Goal: Task Accomplishment & Management: Use online tool/utility

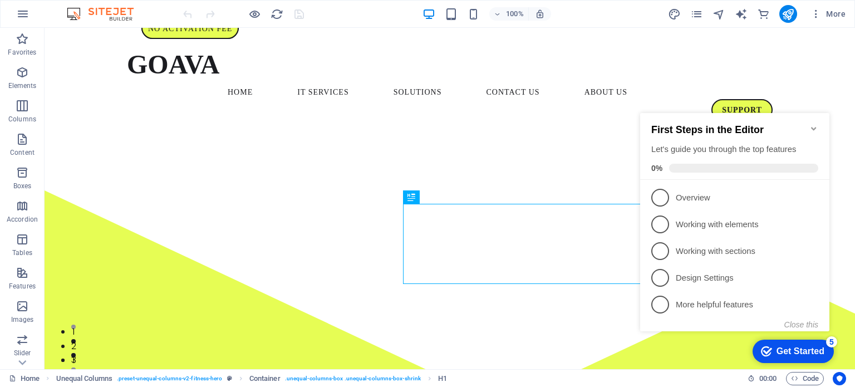
click at [815, 124] on icon "Minimize checklist" at bounding box center [814, 128] width 9 height 9
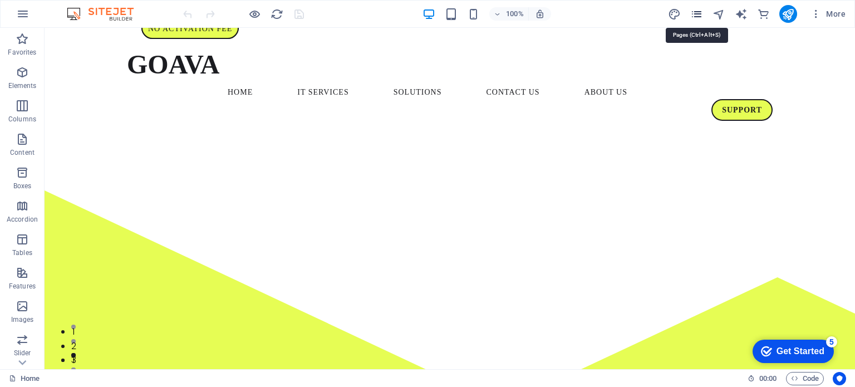
click at [696, 12] on icon "pages" at bounding box center [697, 14] width 13 height 13
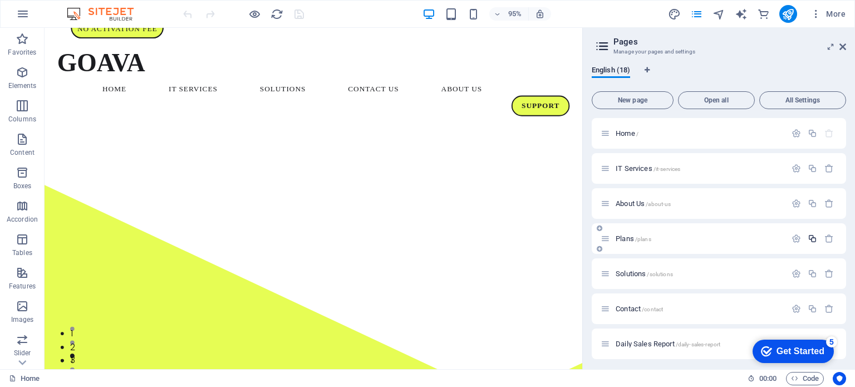
click at [810, 239] on icon "button" at bounding box center [812, 238] width 9 height 9
type input "Telk"
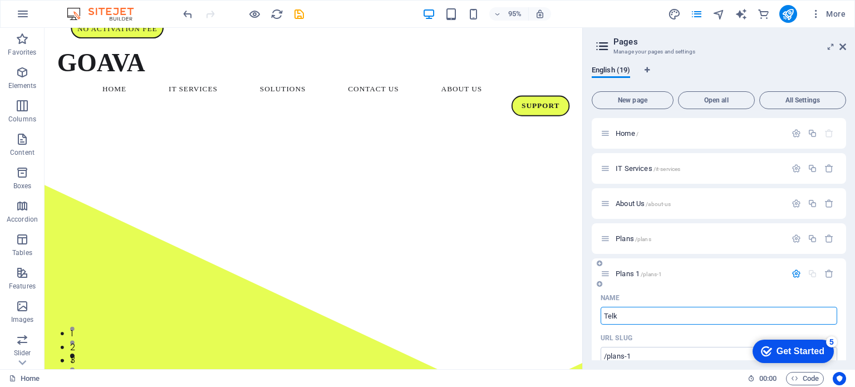
type input "/te"
type input "Te"
type input "Telk"
type input "/telk"
type input "Telk"
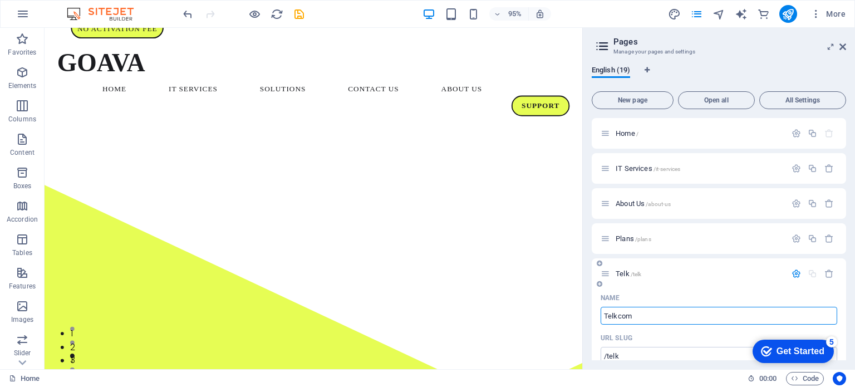
type input "Telkcom"
type input "/telkcom"
type input "Telkcom"
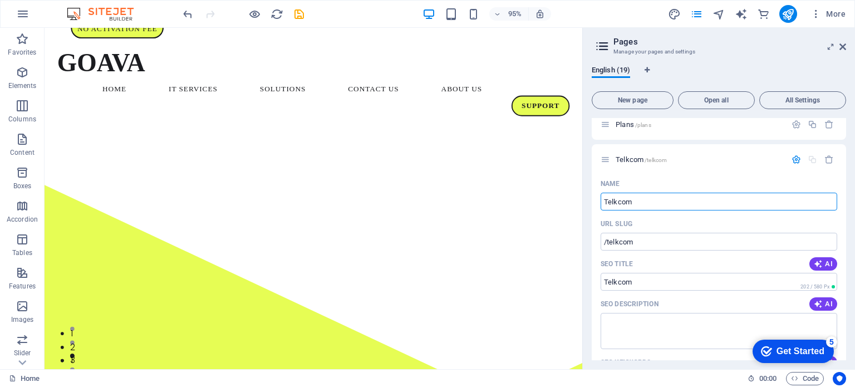
scroll to position [115, 0]
type input "T"
type input "/tel"
type input "Tel"
type input "T"
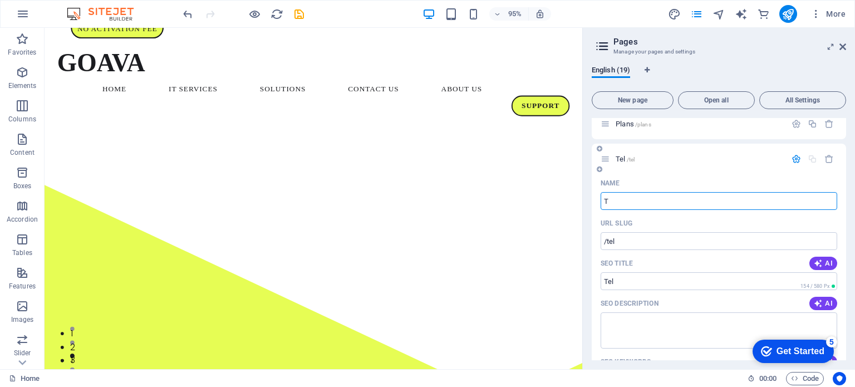
type input "/t"
type input "T"
type input "Telkom C"
type input "/telkom"
type input "Telkom"
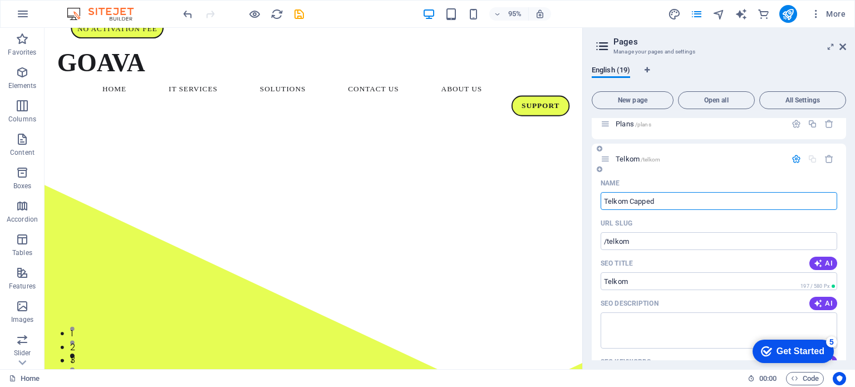
type input "Telkom Capped"
type input "/telkom-capped"
type input "Telkom Capped"
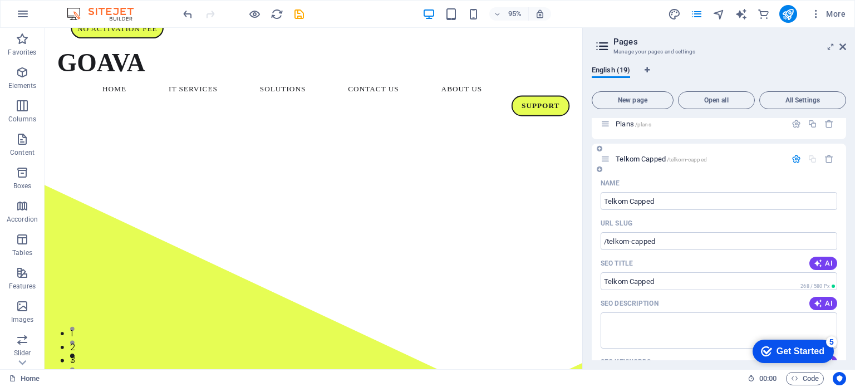
drag, startPoint x: 847, startPoint y: 167, endPoint x: 840, endPoint y: 193, distance: 27.4
click at [840, 193] on div "English (19) New page Open all All Settings Home / IT Services /it-services Abo…" at bounding box center [719, 213] width 272 height 312
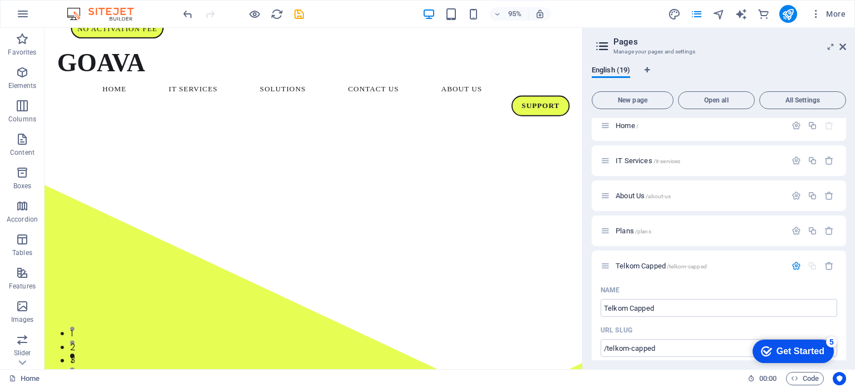
scroll to position [0, 0]
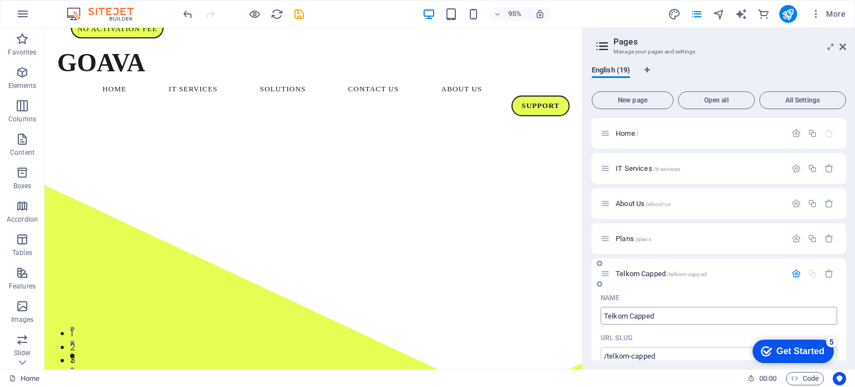
click at [657, 319] on input "Telkom Capped" at bounding box center [719, 316] width 237 height 18
type input "Telkom Cappe"
type input "Telkom Capped\"
type input "Telkom"
type input "/telkom"
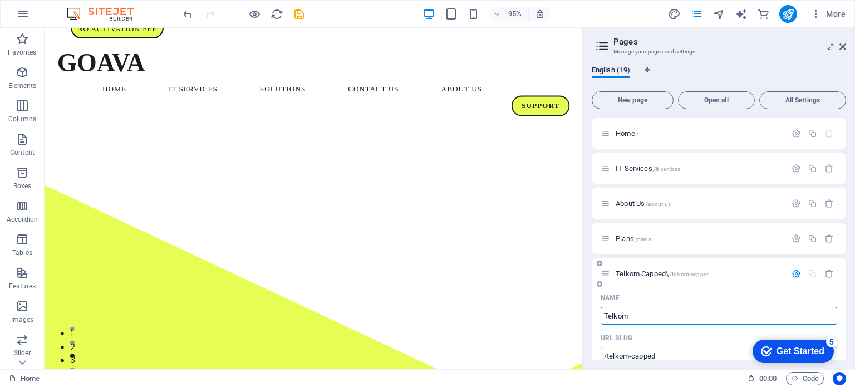
type input "Telkom"
type input "Telkom Smart"
type input "/telkom-smart"
type input "Telkom Smart"
type input "Telkom Smartbroadband"
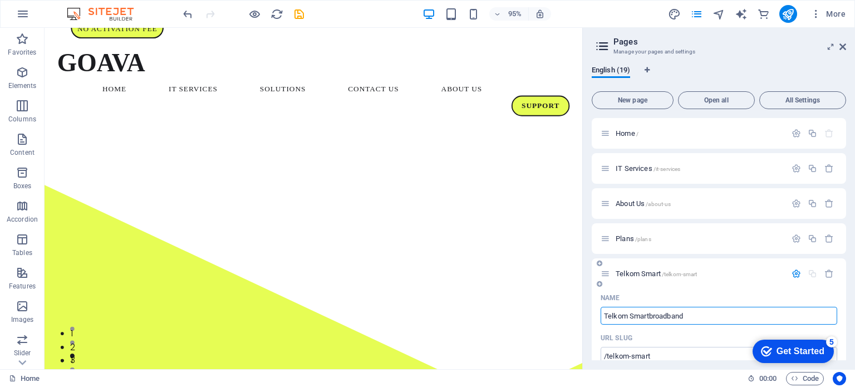
type input "/telkom-smartbroadband"
type input "Telkom Smartbroadband"
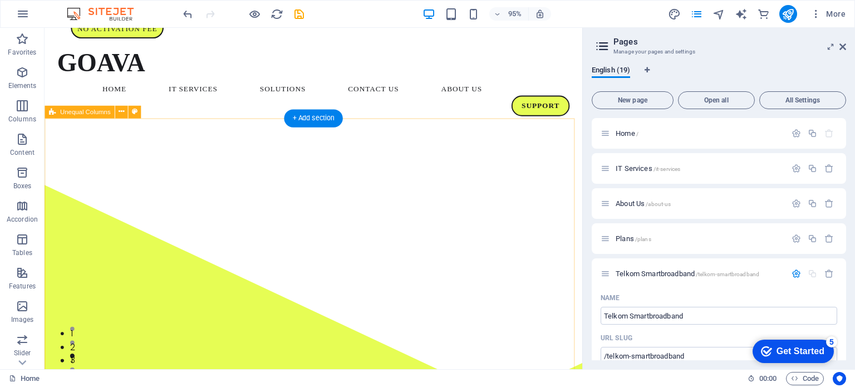
drag, startPoint x: 713, startPoint y: 339, endPoint x: 580, endPoint y: 151, distance: 230.4
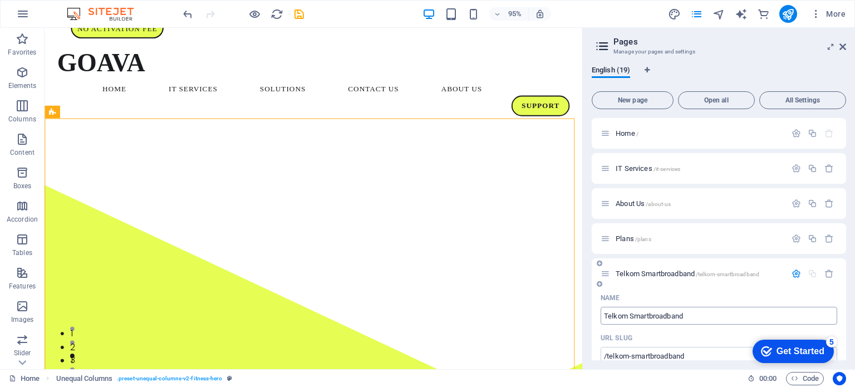
click at [648, 315] on input "Telkom Smartbroadband" at bounding box center [719, 316] width 237 height 18
type input "Telkom Smart broadband"
type input "/telkom-smart-broadband"
type input "Telkom Smart broadband"
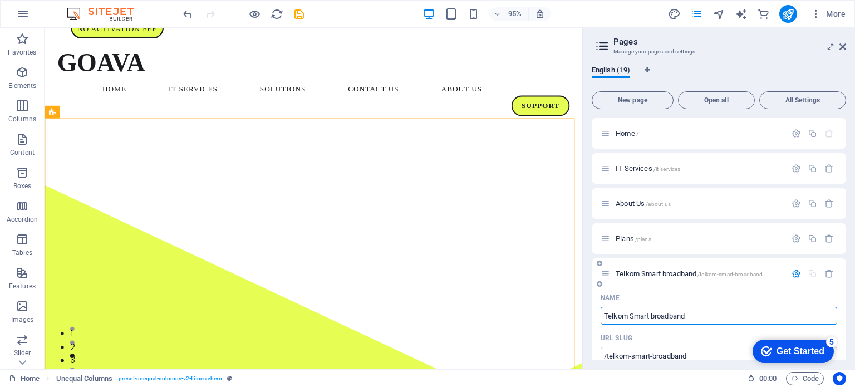
click at [610, 275] on icon at bounding box center [605, 273] width 9 height 9
type input "Telkom Smart broadband"
click at [637, 273] on span "Telkom Smart broadband /telkom-smart-broadband" at bounding box center [689, 274] width 147 height 8
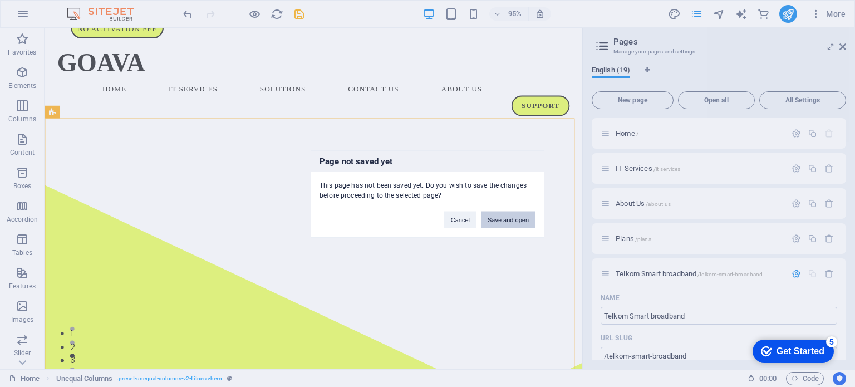
click at [502, 218] on button "Save and open" at bounding box center [508, 219] width 55 height 17
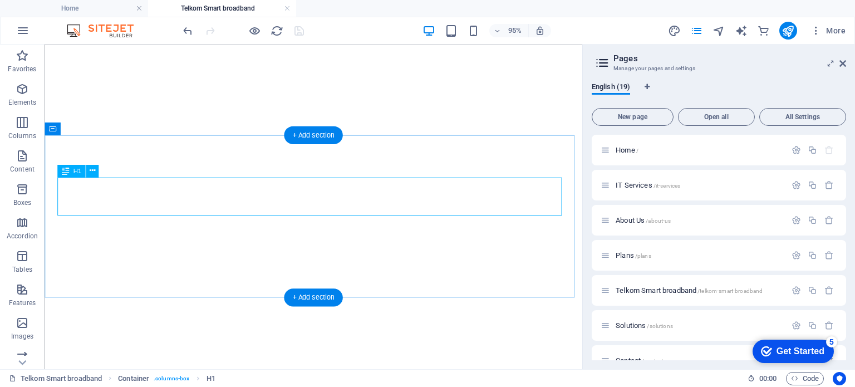
select select
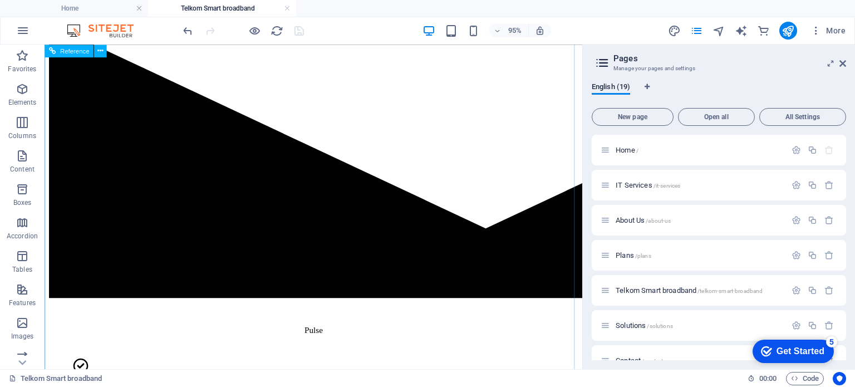
scroll to position [1744, 0]
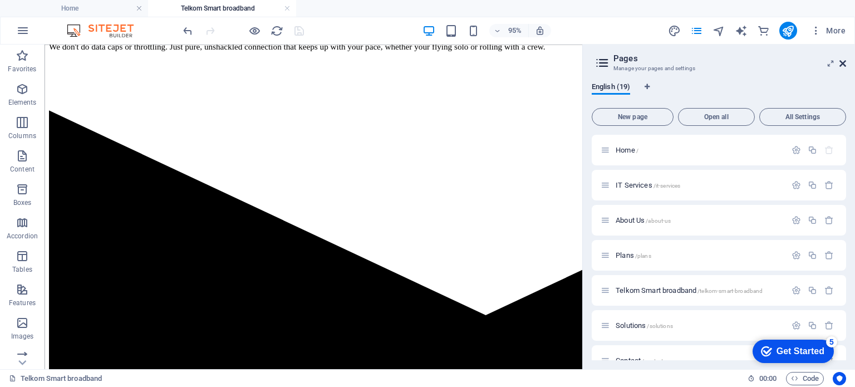
click at [843, 62] on icon at bounding box center [843, 63] width 7 height 9
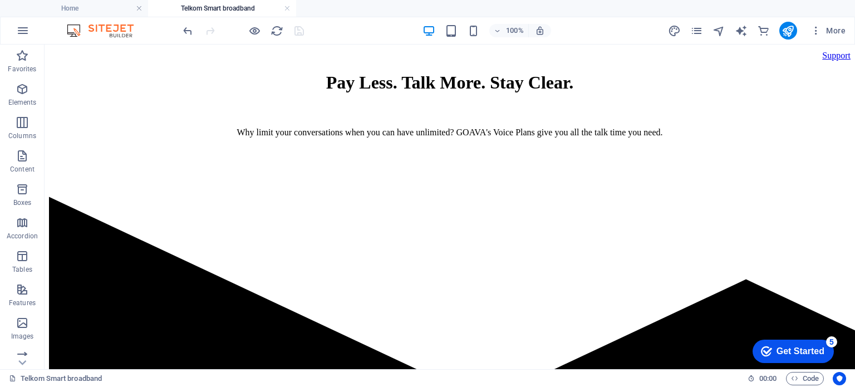
scroll to position [0, 0]
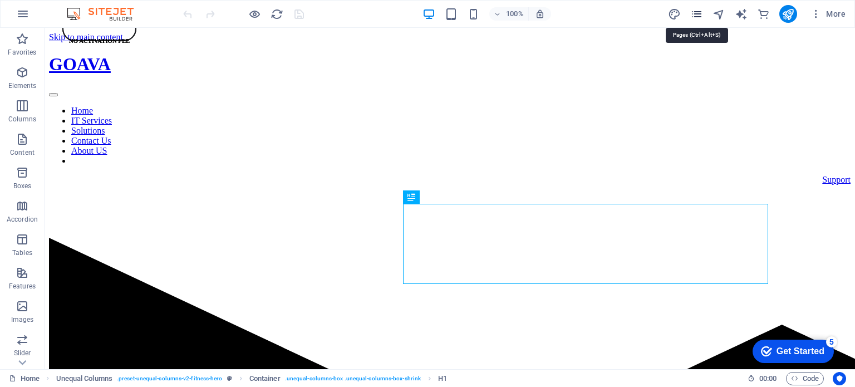
click at [695, 15] on icon "pages" at bounding box center [697, 14] width 13 height 13
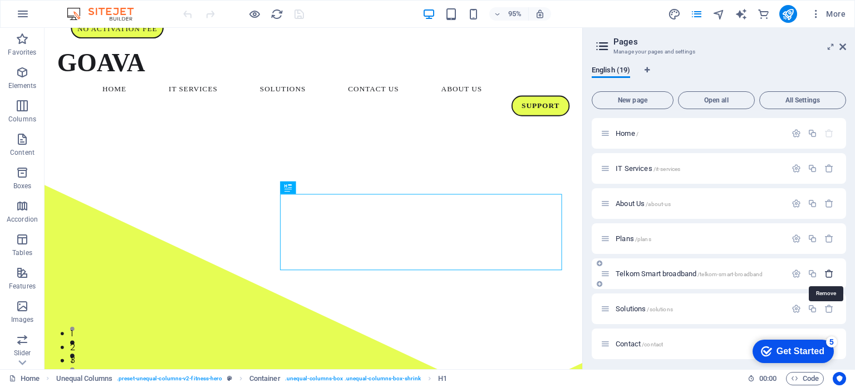
click at [825, 273] on icon "button" at bounding box center [829, 273] width 9 height 9
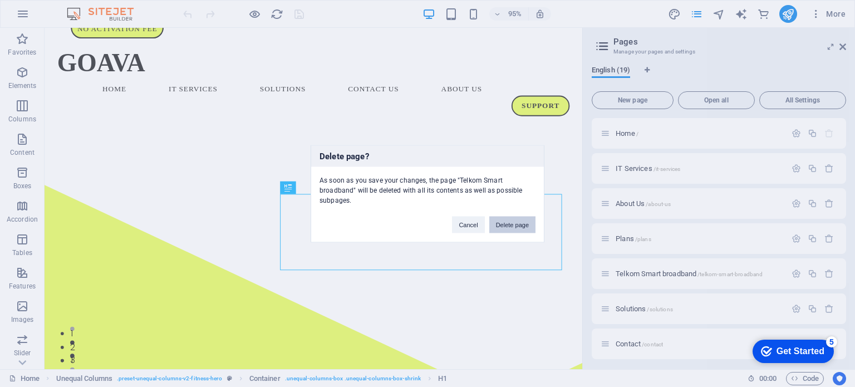
click at [509, 222] on button "Delete page" at bounding box center [513, 224] width 46 height 17
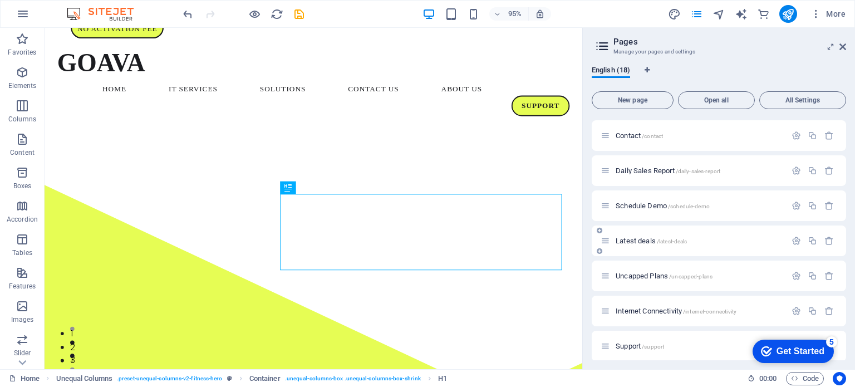
scroll to position [174, 0]
click at [809, 236] on icon "button" at bounding box center [812, 239] width 9 height 9
type input "Telko"
type input "/te"
type input "Te"
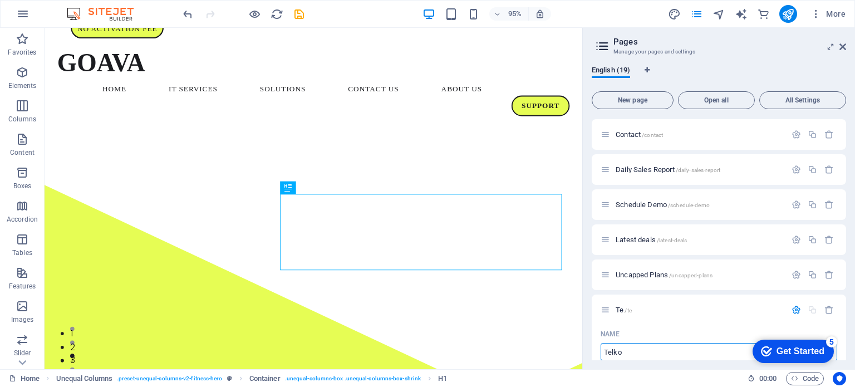
type input "Telko"
type input "/telko"
type input "Telko"
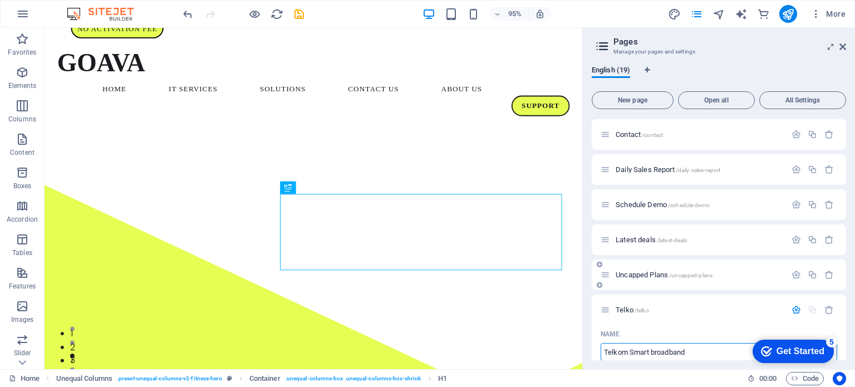
type input "Telkom Smart broadband"
type input "/telkom-smart-broadband"
type input "Telkom Smart broadband"
drag, startPoint x: 846, startPoint y: 196, endPoint x: 848, endPoint y: 246, distance: 50.2
click at [848, 246] on div "English (19) New page Open all All Settings Home / IT Services /it-services Abo…" at bounding box center [719, 213] width 272 height 312
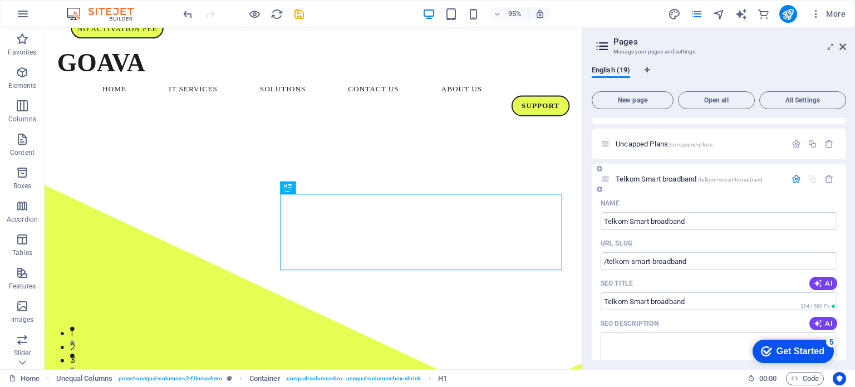
scroll to position [310, 0]
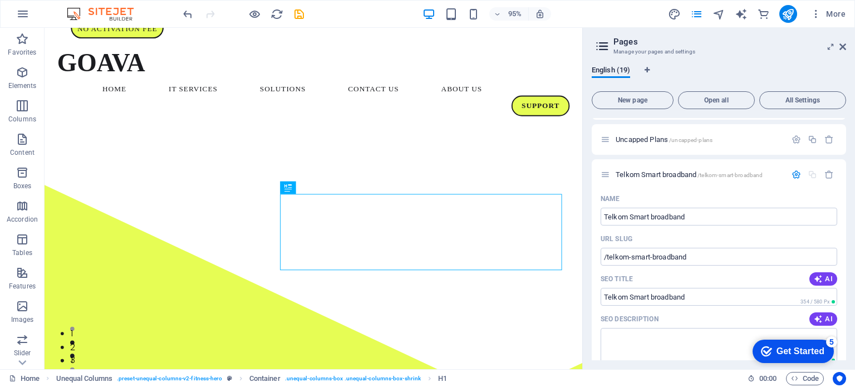
click at [588, 280] on div "English (19) New page Open all All Settings Home / IT Services /it-services Abo…" at bounding box center [719, 213] width 272 height 312
click at [295, 19] on icon "save" at bounding box center [299, 14] width 13 height 13
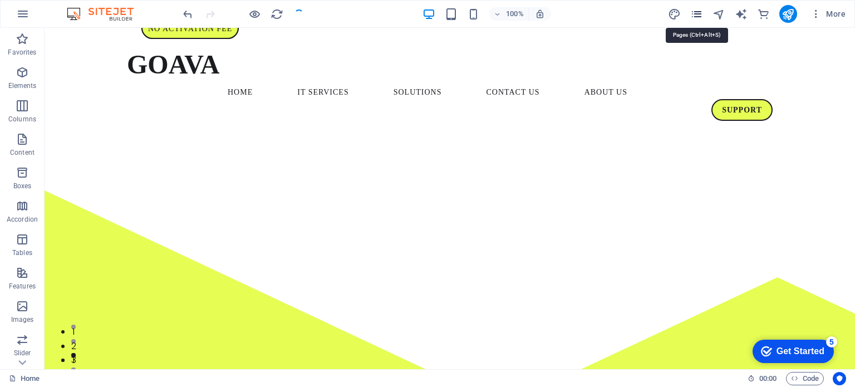
click at [694, 15] on icon "pages" at bounding box center [697, 14] width 13 height 13
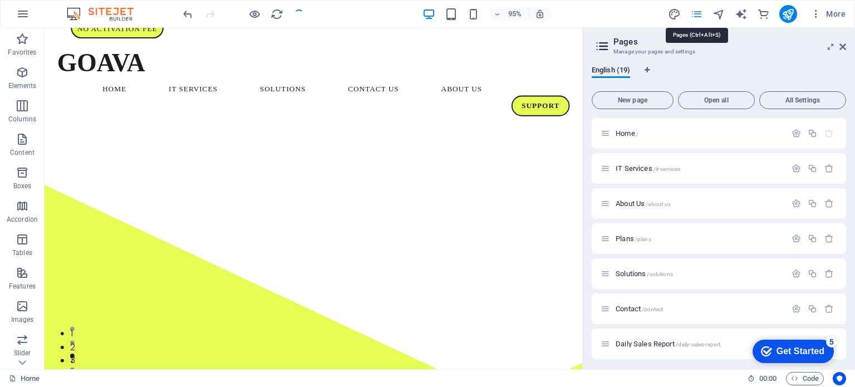
scroll to position [287, 0]
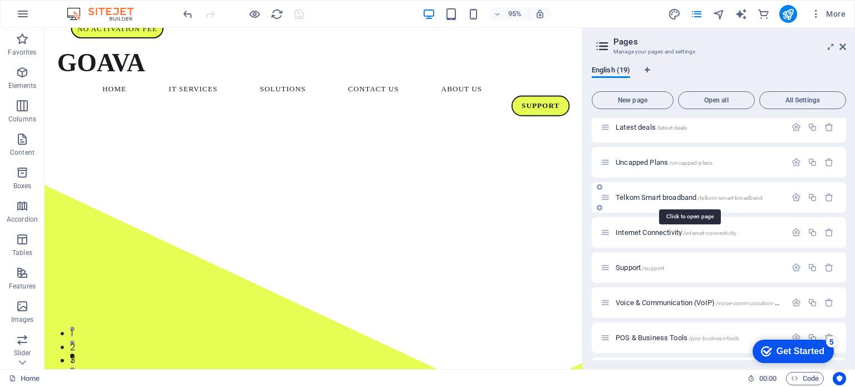
click at [628, 195] on span "Telkom Smart broadband /telkom-smart-broadband" at bounding box center [689, 197] width 147 height 8
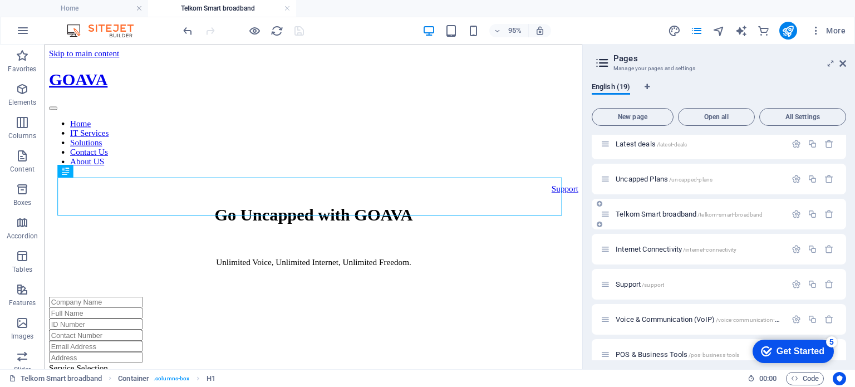
scroll to position [0, 0]
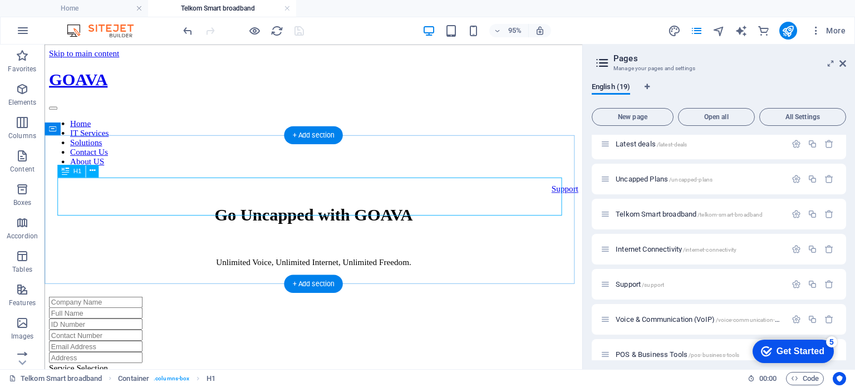
click at [370, 213] on div "Go Uncapped with GOAVA" at bounding box center [327, 223] width 557 height 21
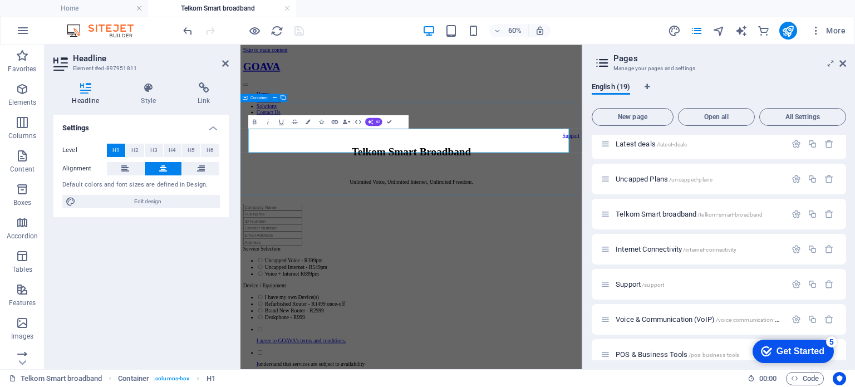
click at [272, 277] on div "Telkom Smart Broadband Unlimited Voice, Unlimited Internet, Unlimited Freedom." at bounding box center [525, 245] width 561 height 65
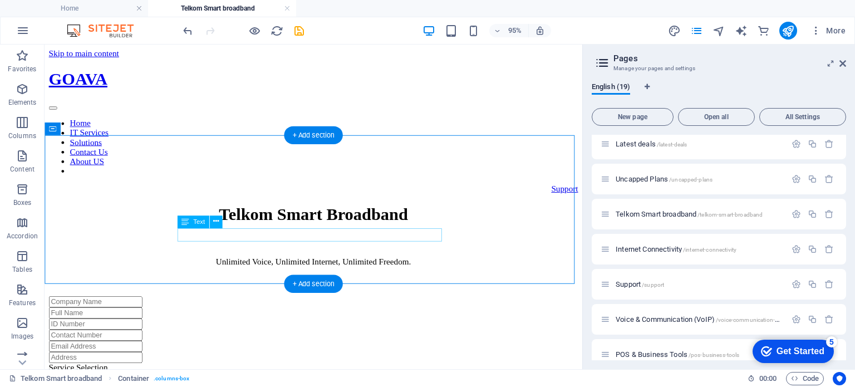
click at [296, 268] on div "Unlimited Voice, Unlimited Internet, Unlimited Freedom." at bounding box center [327, 273] width 557 height 10
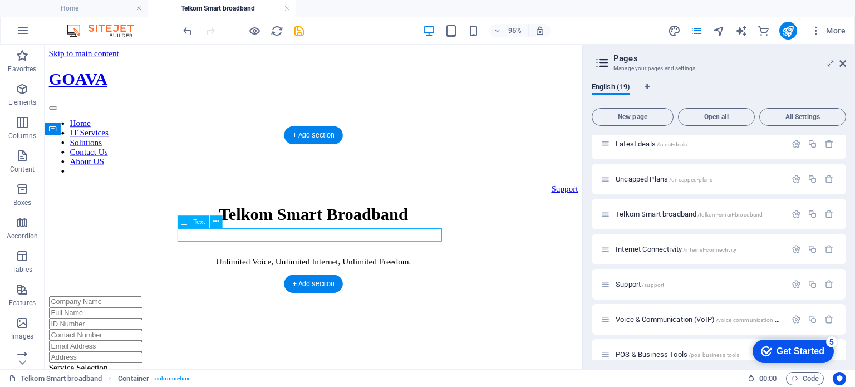
click at [296, 268] on div "Unlimited Voice, Unlimited Internet, Unlimited Freedom." at bounding box center [327, 273] width 557 height 10
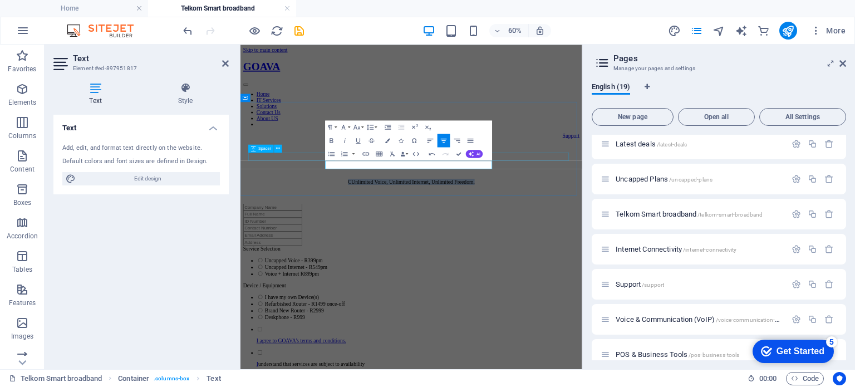
drag, startPoint x: 400, startPoint y: 242, endPoint x: 710, endPoint y: 228, distance: 310.0
click at [710, 228] on div "Telkom Smart Broadband CUnlimited Voice, Unlimited Internet, Unlimited Freedom." at bounding box center [525, 245] width 561 height 65
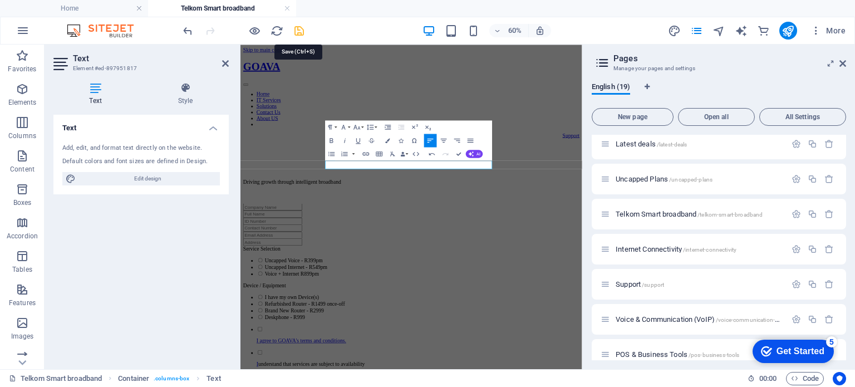
click at [299, 26] on icon "save" at bounding box center [299, 31] width 13 height 13
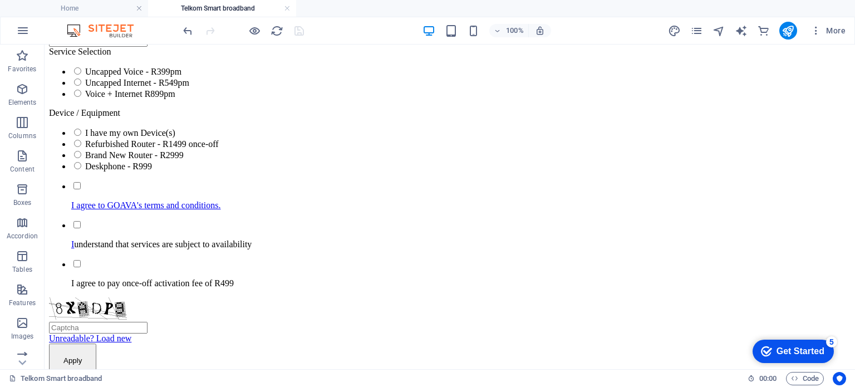
scroll to position [341, 0]
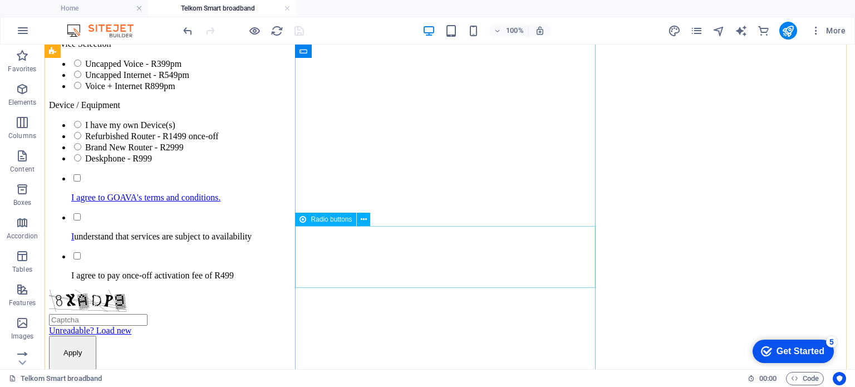
click at [376, 91] on div "Service Selection Uncapped Voice - R399pm Uncapped Internet - R549pm Voice + In…" at bounding box center [450, 65] width 802 height 52
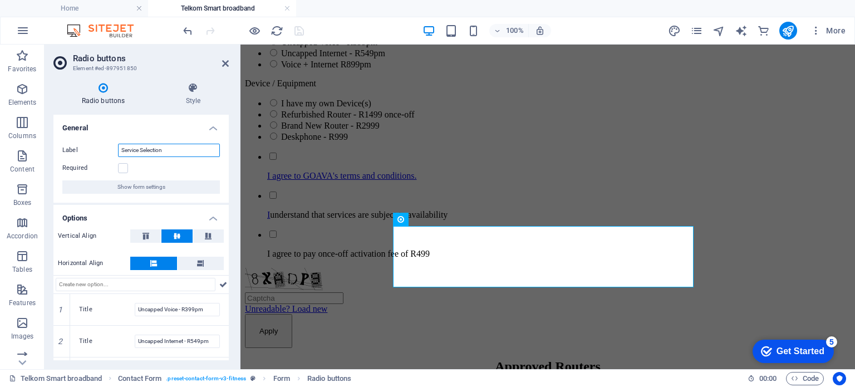
drag, startPoint x: 165, startPoint y: 151, endPoint x: 71, endPoint y: 140, distance: 95.3
click at [71, 140] on div "Label Service Selection Required Show form settings" at bounding box center [140, 169] width 175 height 68
type input "Package"
drag, startPoint x: 178, startPoint y: 311, endPoint x: 129, endPoint y: 310, distance: 48.5
click at [129, 310] on div "Title Uncapped Voice - R399pm" at bounding box center [149, 309] width 141 height 13
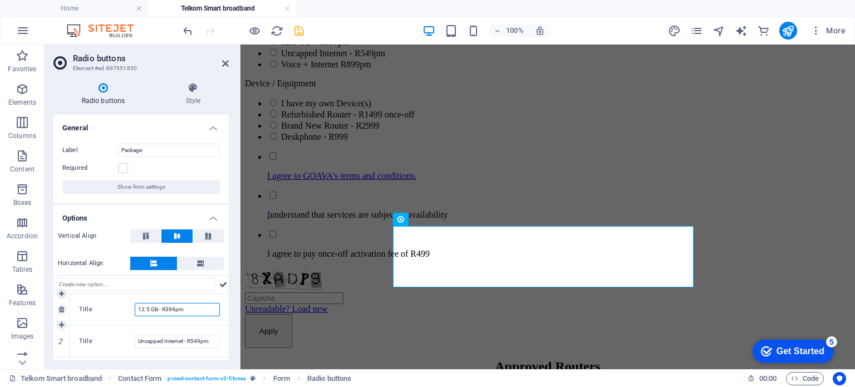
click at [169, 308] on input "12.5 GB - R399pm" at bounding box center [177, 309] width 85 height 13
click at [169, 307] on input "12.5 GB - R399pm" at bounding box center [177, 309] width 85 height 13
click at [172, 309] on input "12.5 GB - R399pm" at bounding box center [177, 309] width 85 height 13
type input "12.5 GB - R129pm"
drag, startPoint x: 183, startPoint y: 341, endPoint x: 129, endPoint y: 345, distance: 53.6
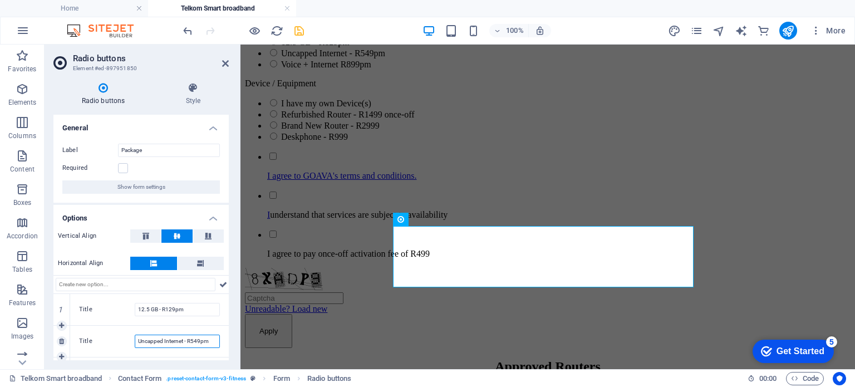
click at [129, 345] on div "Title Uncapped Internet - R549pm" at bounding box center [149, 341] width 141 height 13
click at [173, 339] on input "22.5 GB - R549pm" at bounding box center [177, 341] width 85 height 13
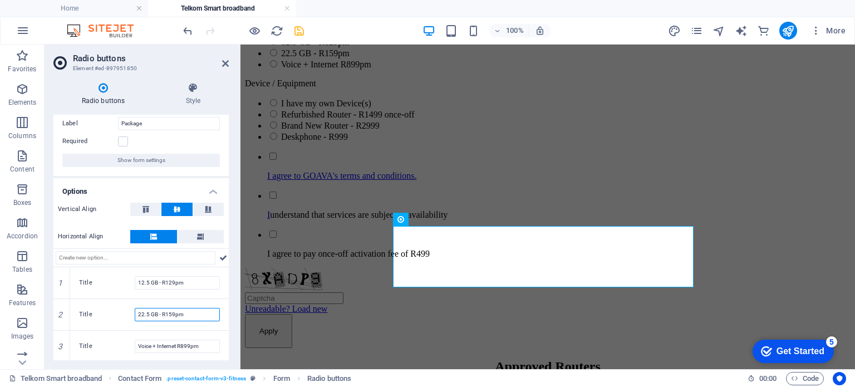
scroll to position [27, 0]
type input "22.5 GB - R159pm"
drag, startPoint x: 177, startPoint y: 344, endPoint x: 115, endPoint y: 345, distance: 61.8
click at [115, 345] on div "Title Voice + Internet R899pm" at bounding box center [149, 345] width 141 height 13
click at [62, 356] on link at bounding box center [62, 361] width 10 height 10
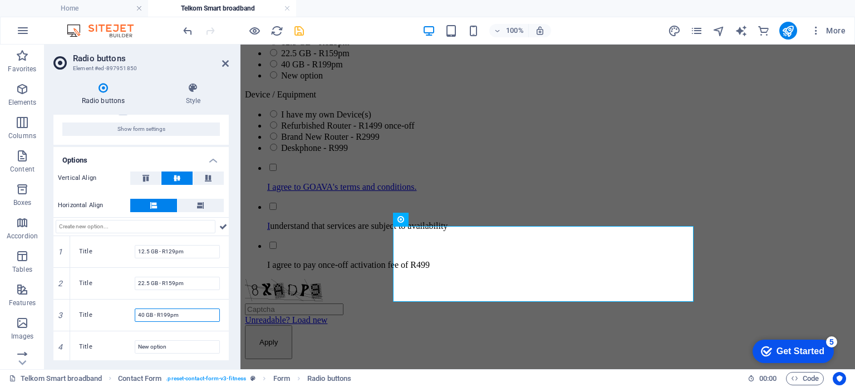
scroll to position [59, 0]
type input "40 GB - R199pm"
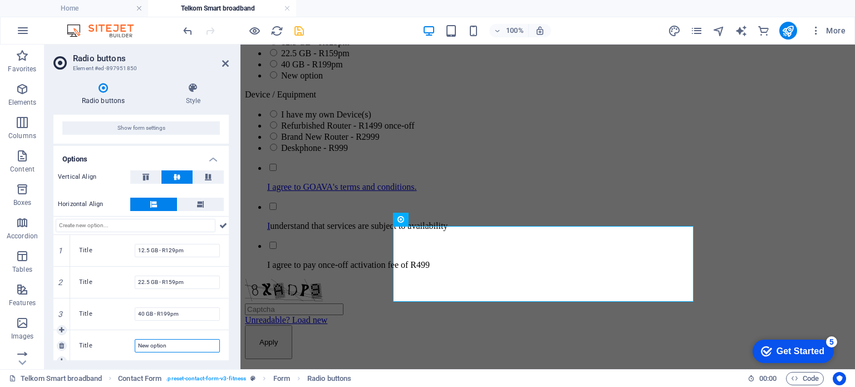
drag, startPoint x: 175, startPoint y: 340, endPoint x: 106, endPoint y: 348, distance: 69.4
click at [106, 348] on div "Title New option" at bounding box center [149, 345] width 141 height 13
type input "80 GB - R299pm"
click at [175, 250] on input "12.5 GB - R129pm" at bounding box center [177, 250] width 85 height 13
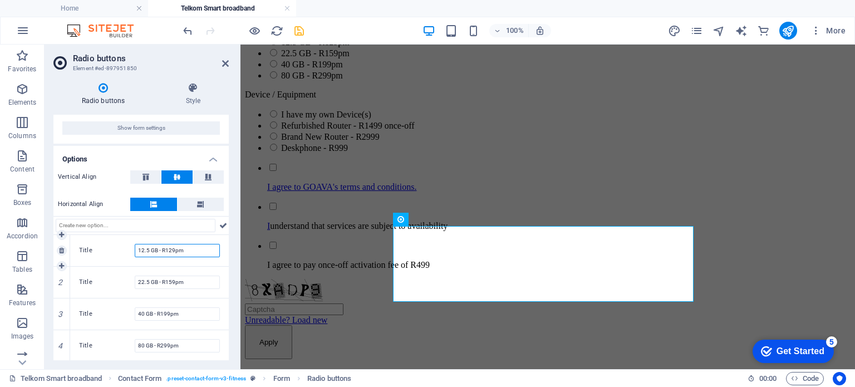
click at [175, 250] on input "12.5 GB - R129pm" at bounding box center [177, 250] width 85 height 13
click at [199, 342] on input "80 GB - R299pm" at bounding box center [177, 345] width 85 height 13
click at [62, 358] on icon at bounding box center [61, 361] width 5 height 7
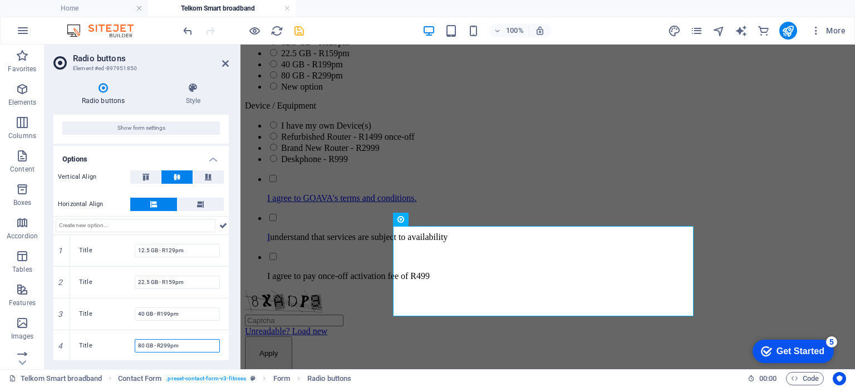
scroll to position [91, 0]
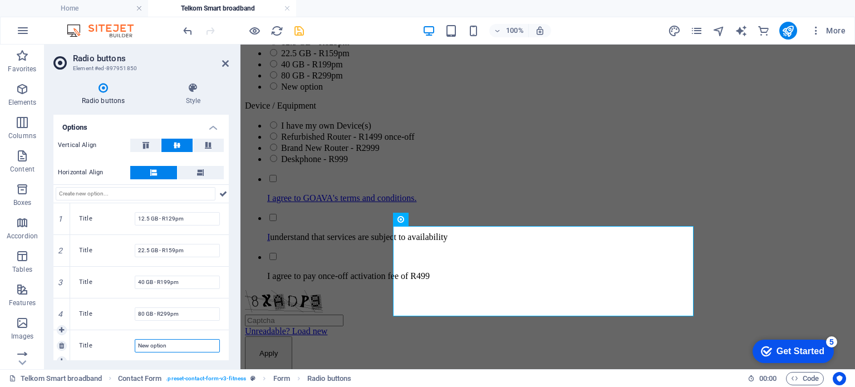
drag, startPoint x: 184, startPoint y: 343, endPoint x: 86, endPoint y: 341, distance: 98.0
click at [86, 341] on div "Title New option" at bounding box center [149, 345] width 141 height 13
click at [61, 358] on icon at bounding box center [61, 361] width 5 height 7
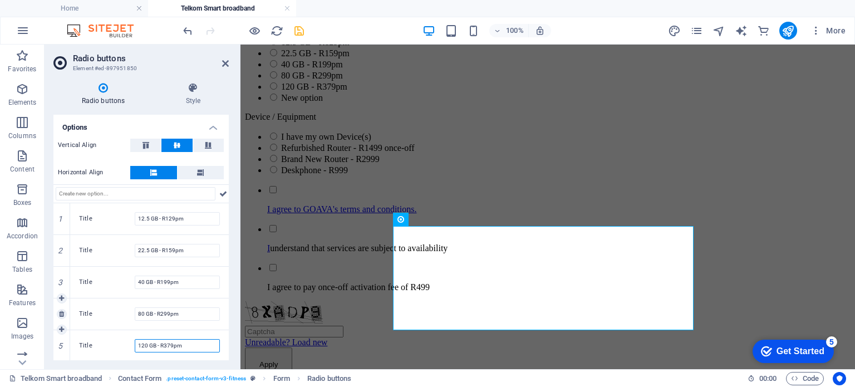
type input "120 GB - R379pm"
drag, startPoint x: 226, startPoint y: 302, endPoint x: 224, endPoint y: 336, distance: 34.6
click at [224, 336] on div "1 Title 12.5 GB - R129pm 2 Title 22.5 GB - R159pm 3 Title 40 GB - R199pm 4 Titl…" at bounding box center [140, 298] width 175 height 190
drag, startPoint x: 229, startPoint y: 314, endPoint x: 226, endPoint y: 349, distance: 35.8
click at [226, 349] on div "Radio buttons Style General Label Package Required Show form settings Options V…" at bounding box center [141, 222] width 193 height 296
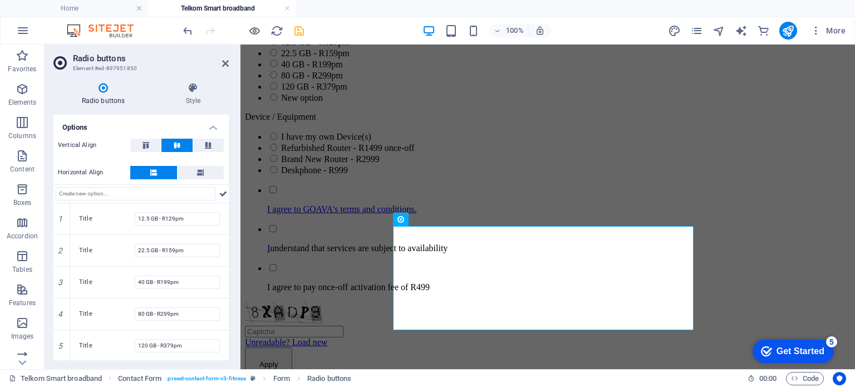
scroll to position [123, 0]
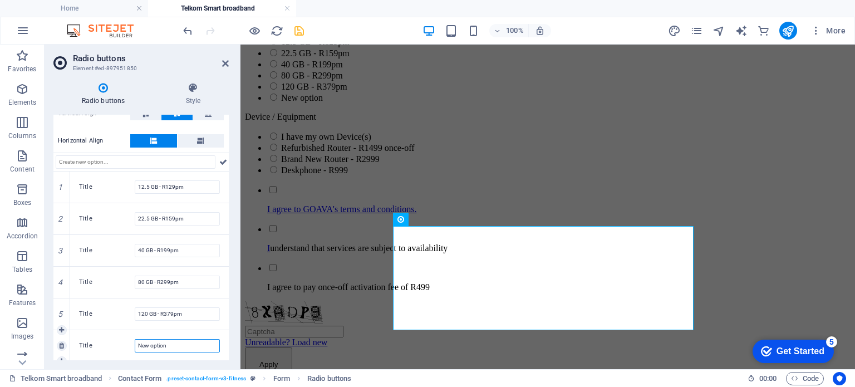
drag, startPoint x: 179, startPoint y: 341, endPoint x: 73, endPoint y: 339, distance: 105.8
click at [73, 339] on div "Title New option" at bounding box center [149, 345] width 159 height 31
click at [61, 358] on icon at bounding box center [61, 361] width 5 height 7
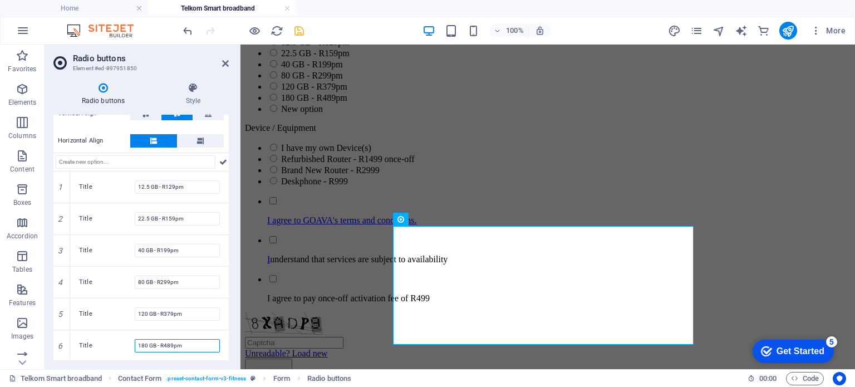
scroll to position [154, 0]
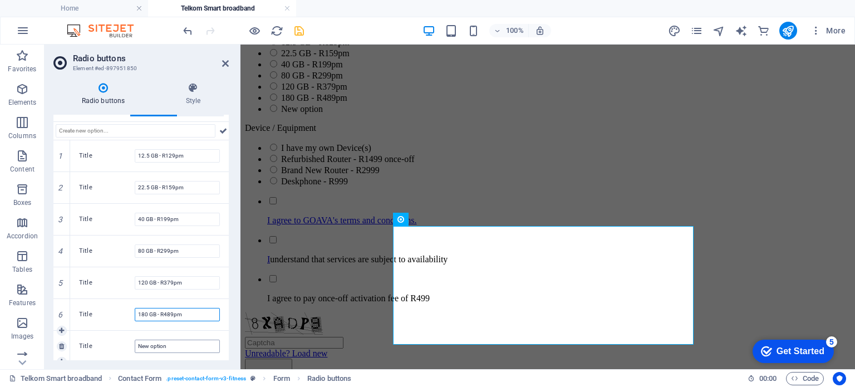
type input "180 GB - R489pm"
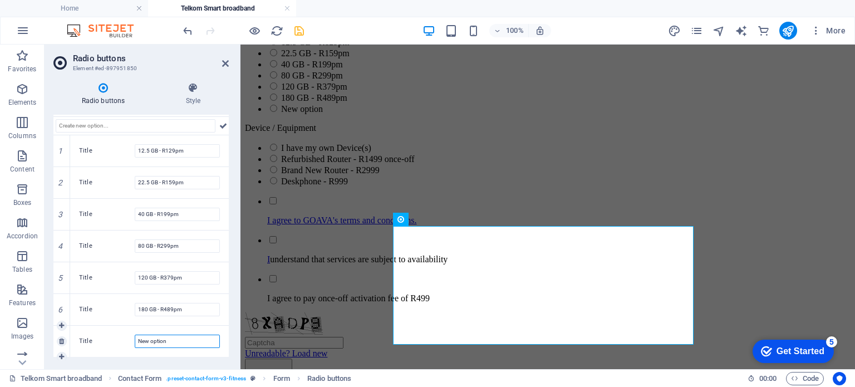
drag, startPoint x: 182, startPoint y: 350, endPoint x: 86, endPoint y: 353, distance: 96.4
click at [86, 353] on div "Title New option" at bounding box center [149, 341] width 159 height 31
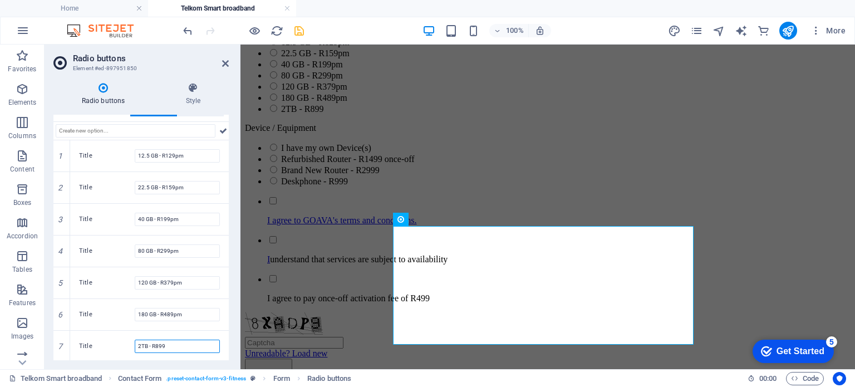
type input "2TB - R899"
drag, startPoint x: 229, startPoint y: 305, endPoint x: 227, endPoint y: 351, distance: 46.3
click at [227, 351] on div "Radio buttons Style General Label Package Required Show form settings Options V…" at bounding box center [141, 222] width 193 height 296
click at [295, 32] on icon "save" at bounding box center [299, 31] width 13 height 13
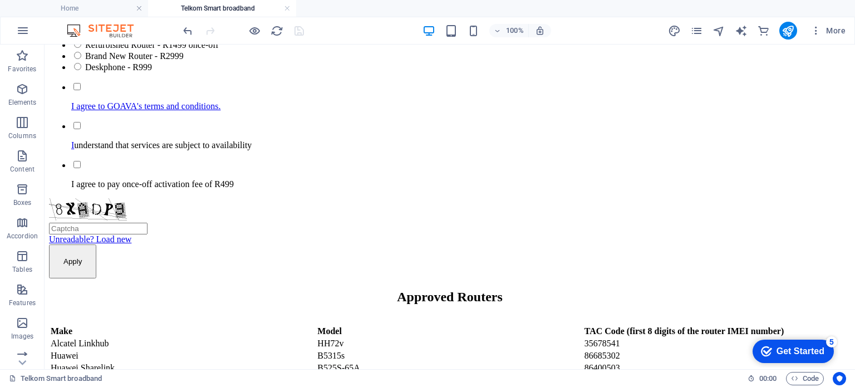
scroll to position [482, 0]
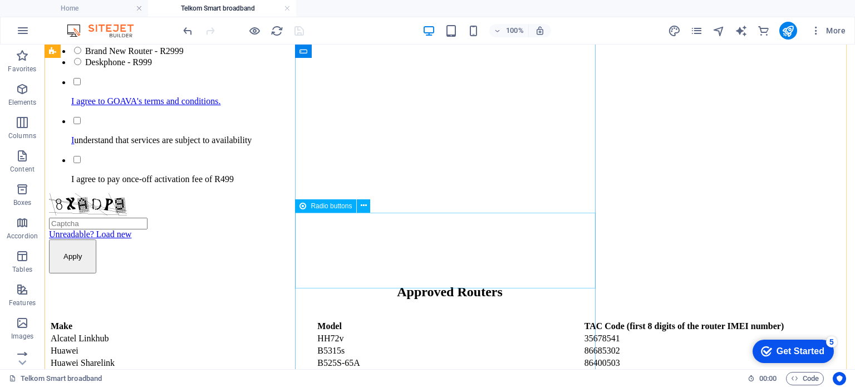
click at [359, 67] on div "Device / Equipment I have my own Device(s) Refurbished Router - R1499 once-off …" at bounding box center [450, 35] width 802 height 63
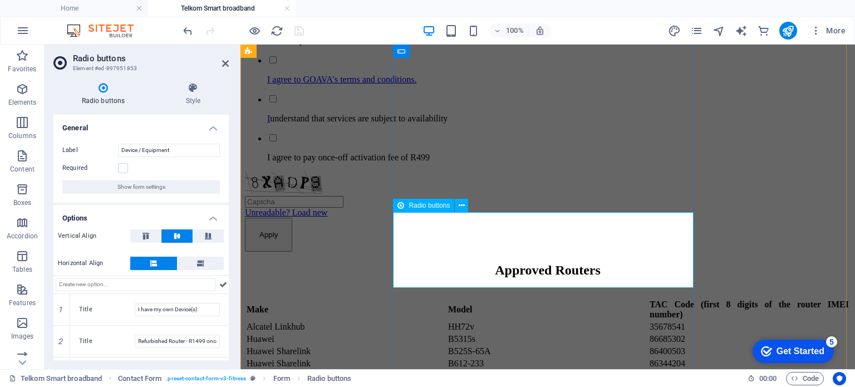
click at [483, 46] on div "Device / Equipment I have my own Device(s) Refurbished Router - R1499 once-off …" at bounding box center [548, 13] width 606 height 63
click at [62, 294] on icon at bounding box center [61, 294] width 5 height 7
type input "New option"
type input "I have my own Device(s)"
type input "Refurbished Router - R1499 once-off"
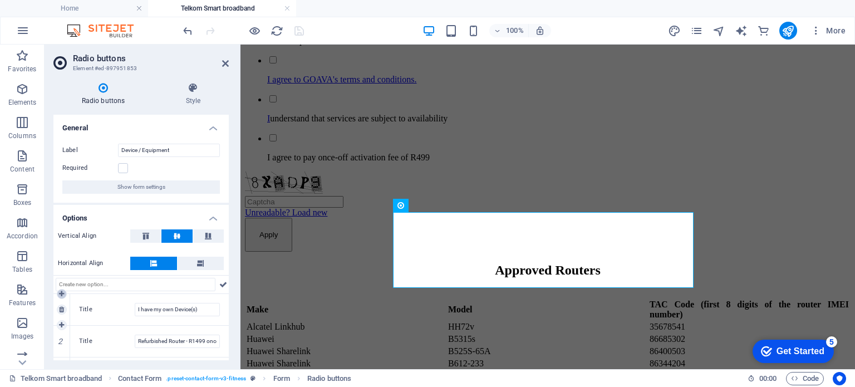
type input "Brand New Router - R2999"
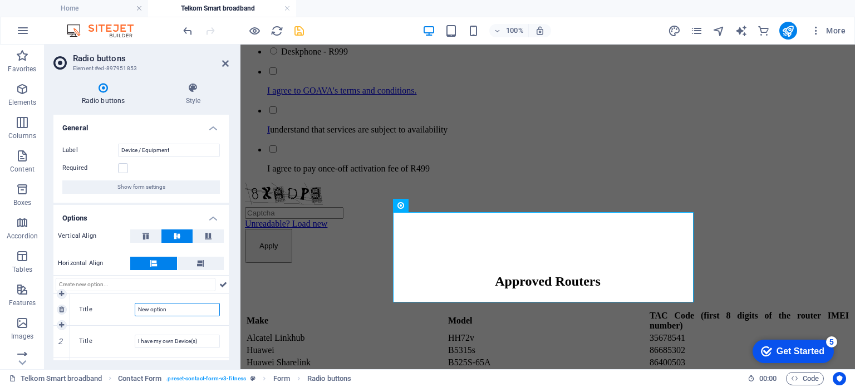
drag, startPoint x: 172, startPoint y: 310, endPoint x: 91, endPoint y: 309, distance: 81.3
click at [91, 309] on div "Title New option" at bounding box center [149, 309] width 141 height 13
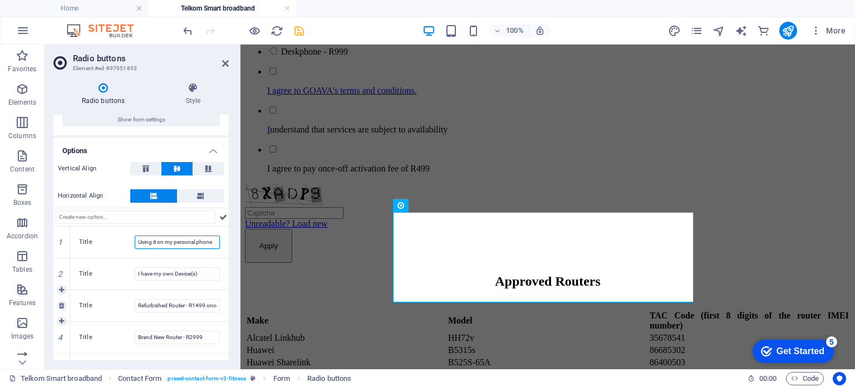
scroll to position [71, 0]
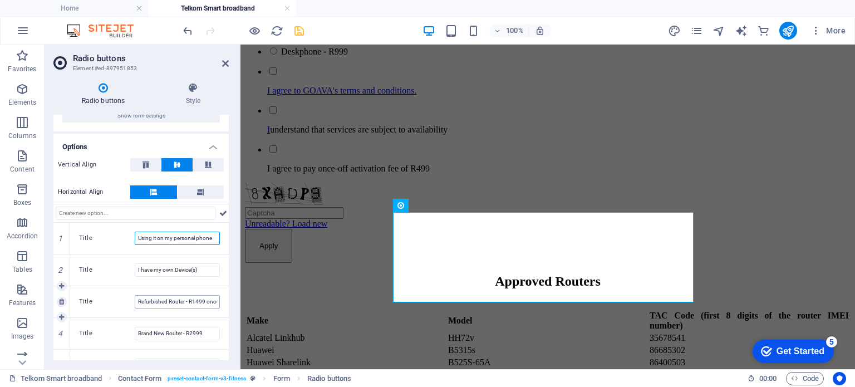
type input "Using it on my personal phone"
drag, startPoint x: 168, startPoint y: 300, endPoint x: 87, endPoint y: 308, distance: 81.2
click at [87, 308] on div "Title Refurbished Router - R1499 once-off" at bounding box center [149, 301] width 159 height 31
click at [187, 298] on input "Pocket Router - R1499 once-off" at bounding box center [177, 301] width 85 height 13
type input "Pocket Router - R999 once-off"
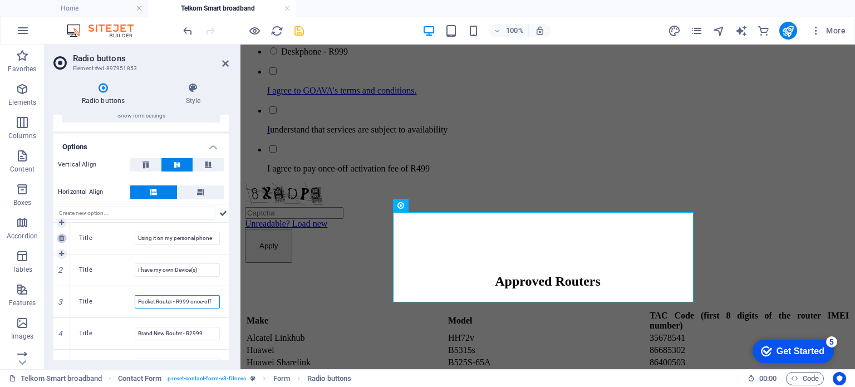
click at [64, 239] on icon at bounding box center [61, 238] width 5 height 7
type input "I have my own Device(s)"
type input "Pocket Router - R999 once-off"
type input "Brand New Router - R2999"
type input "Deskphone - R999"
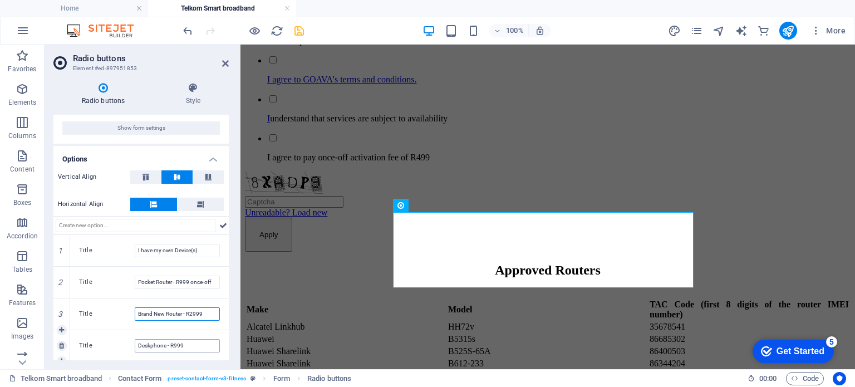
scroll to position [64, 0]
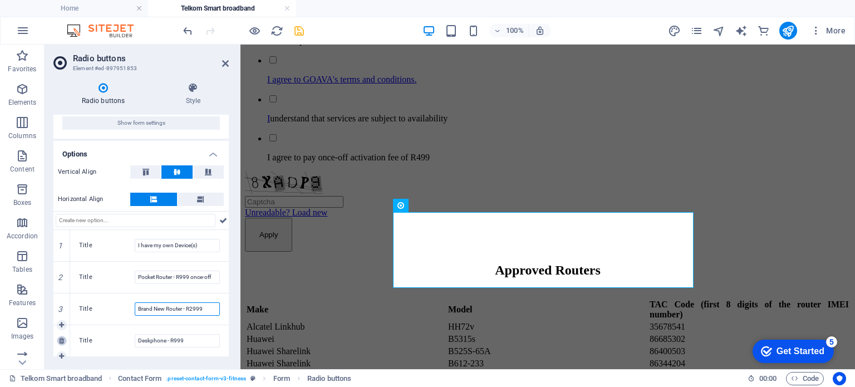
click at [57, 338] on link at bounding box center [62, 341] width 10 height 10
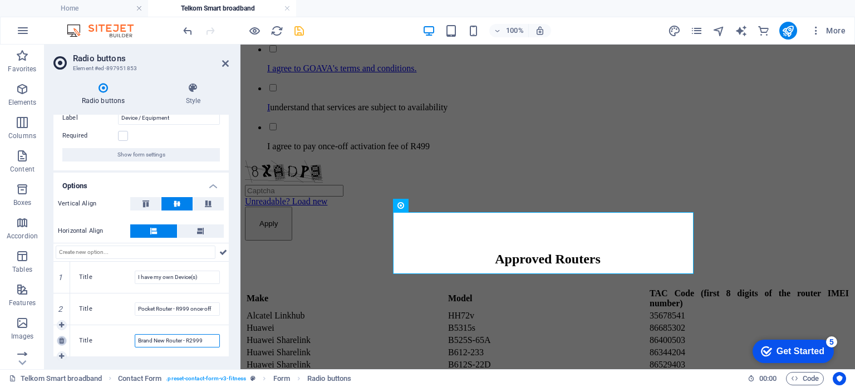
scroll to position [32, 0]
click at [61, 341] on icon at bounding box center [61, 340] width 5 height 7
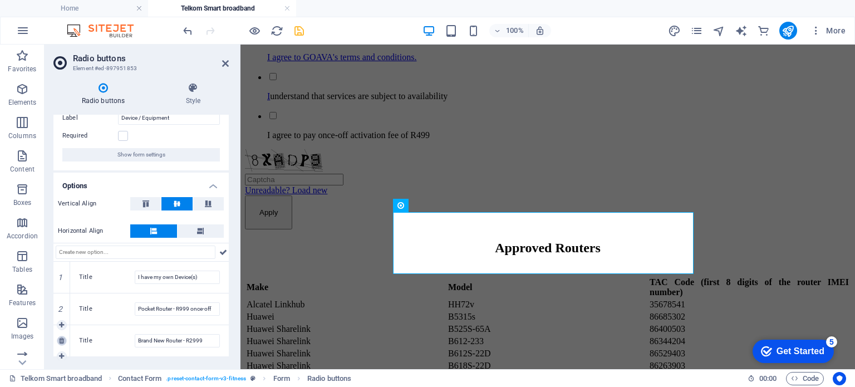
scroll to position [0, 0]
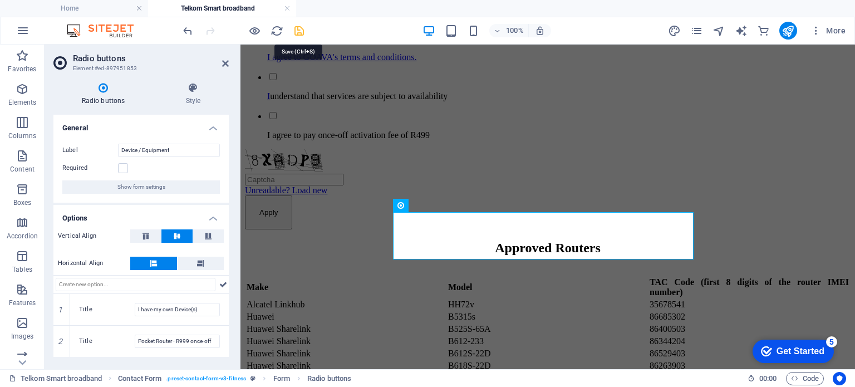
click at [298, 29] on icon "save" at bounding box center [299, 31] width 13 height 13
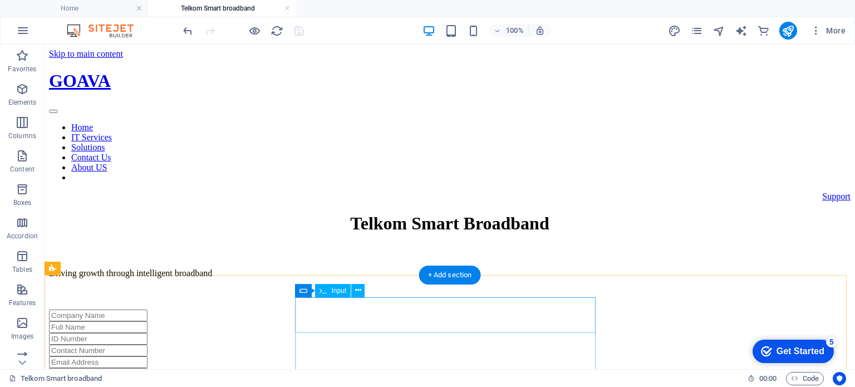
click at [386, 320] on div at bounding box center [450, 316] width 802 height 12
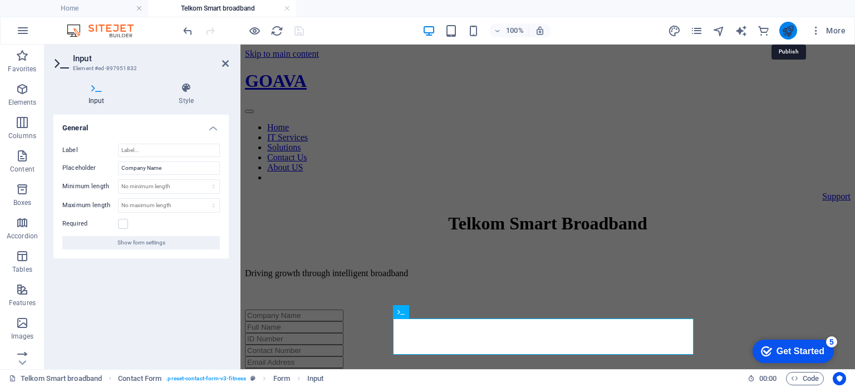
click at [789, 29] on icon "publish" at bounding box center [788, 31] width 13 height 13
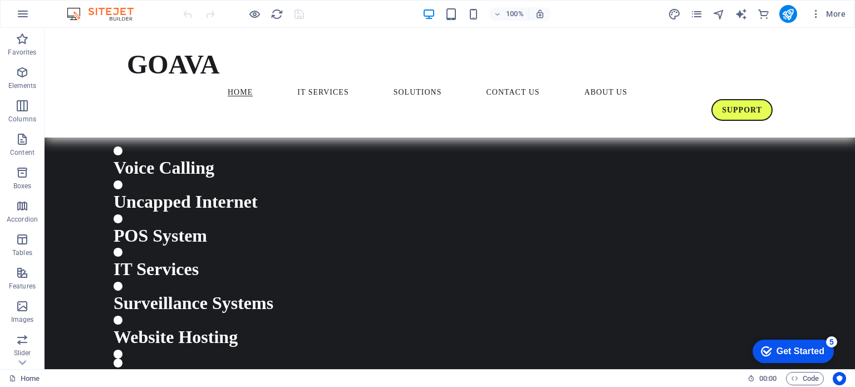
scroll to position [87, 0]
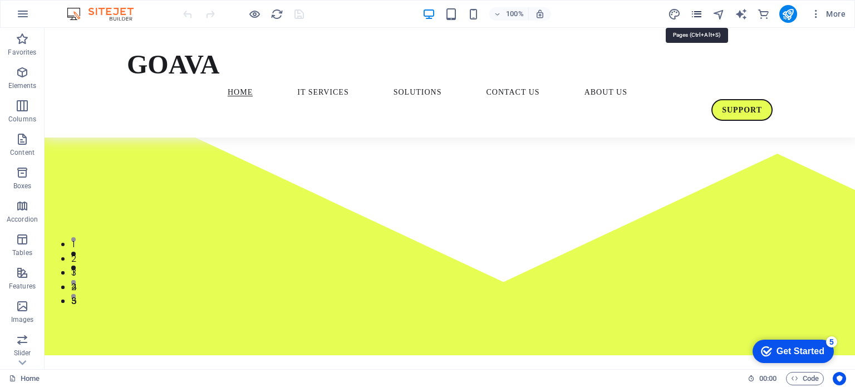
click at [697, 13] on icon "pages" at bounding box center [697, 14] width 13 height 13
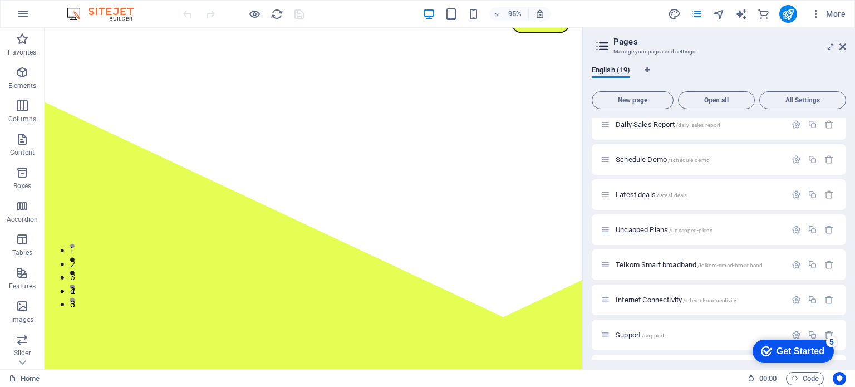
scroll to position [285, 0]
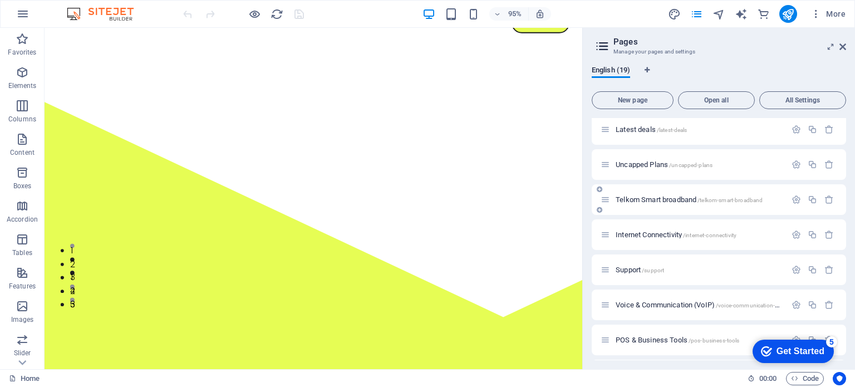
click at [647, 197] on span "Telkom Smart broadband /telkom-smart-broadband" at bounding box center [689, 199] width 147 height 8
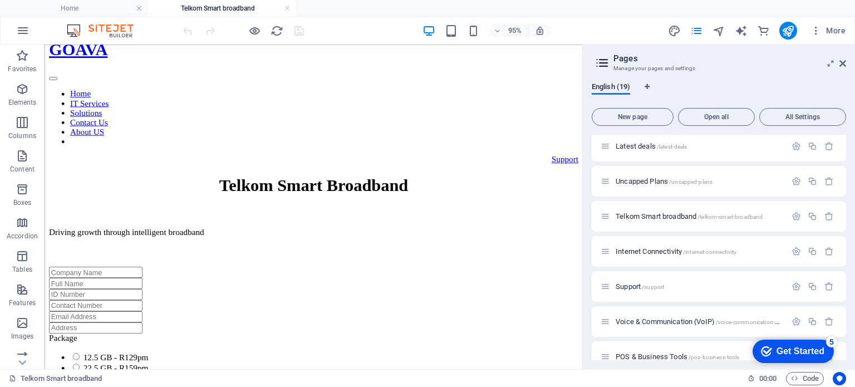
scroll to position [0, 0]
